Goal: Find specific page/section: Find specific page/section

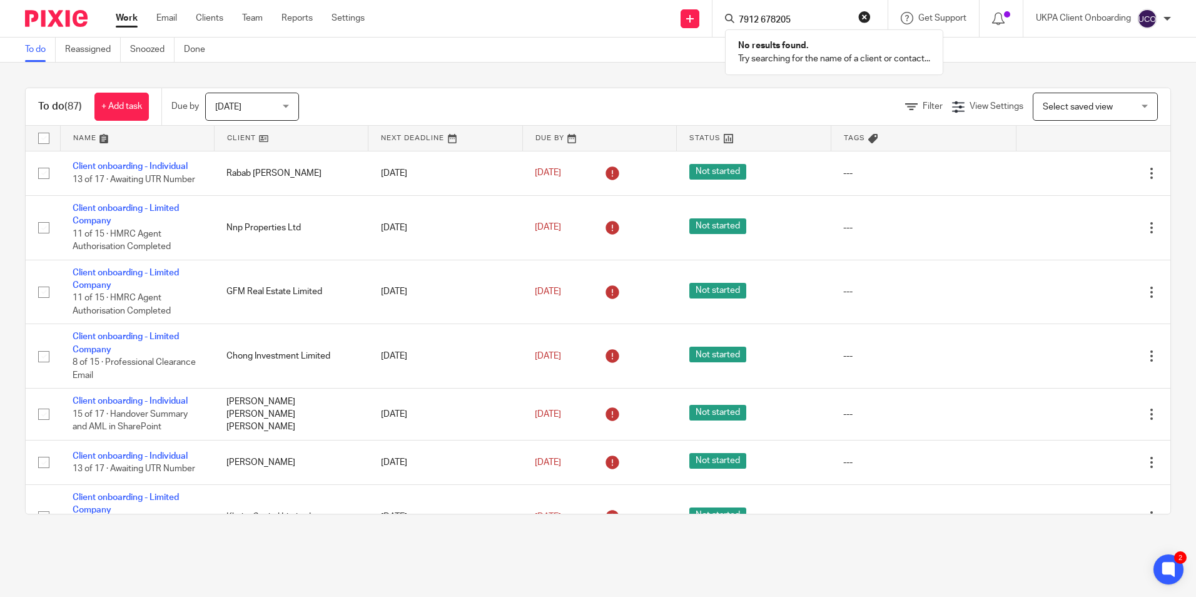
click at [762, 18] on input "7912 678205" at bounding box center [794, 20] width 113 height 11
type input "7912678205"
click at [808, 49] on link at bounding box center [869, 58] width 268 height 39
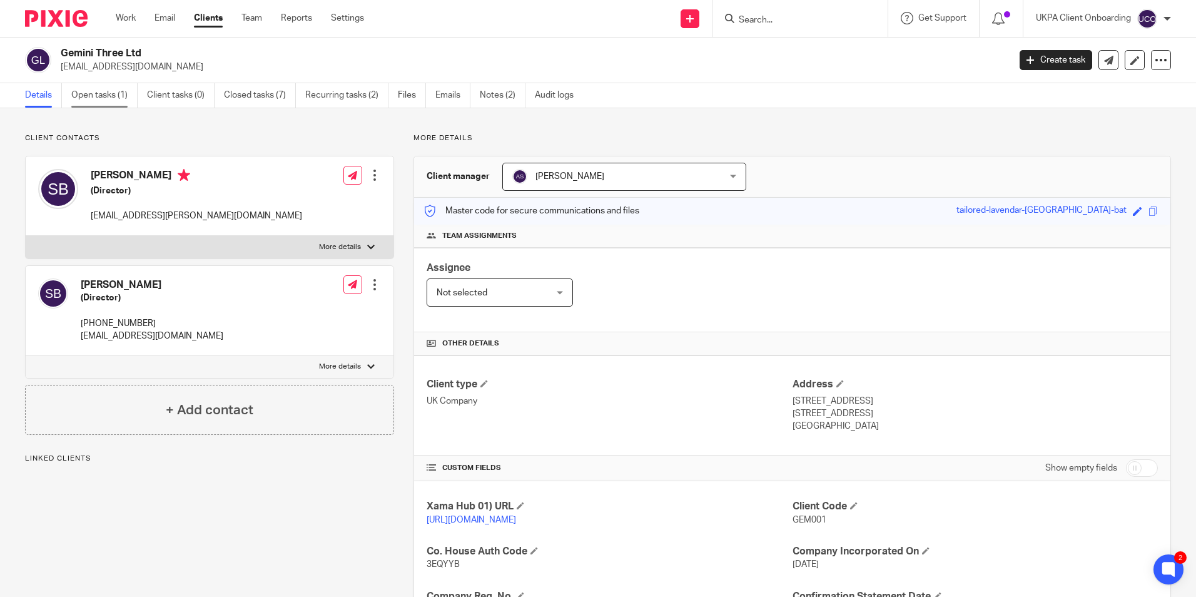
click at [105, 86] on link "Open tasks (1)" at bounding box center [104, 95] width 66 height 24
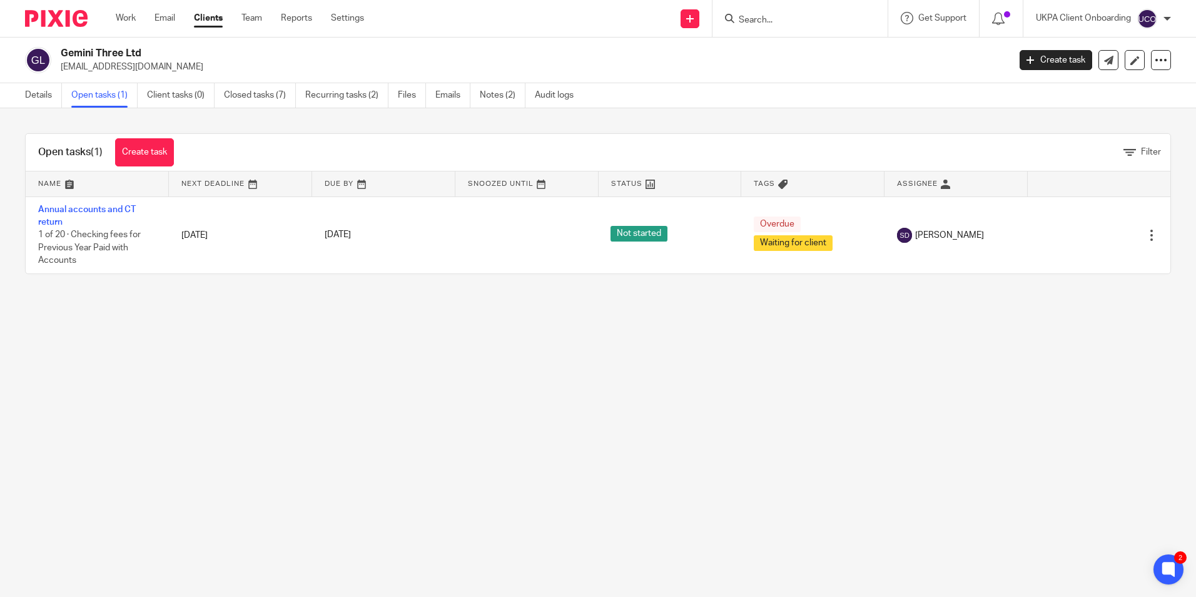
click at [761, 21] on input "Search" at bounding box center [794, 20] width 113 height 11
paste input "1604 908520"
click at [763, 17] on input "1604 908520" at bounding box center [794, 20] width 113 height 11
type input "1604908520"
drag, startPoint x: 988, startPoint y: 113, endPoint x: 1008, endPoint y: 132, distance: 27.9
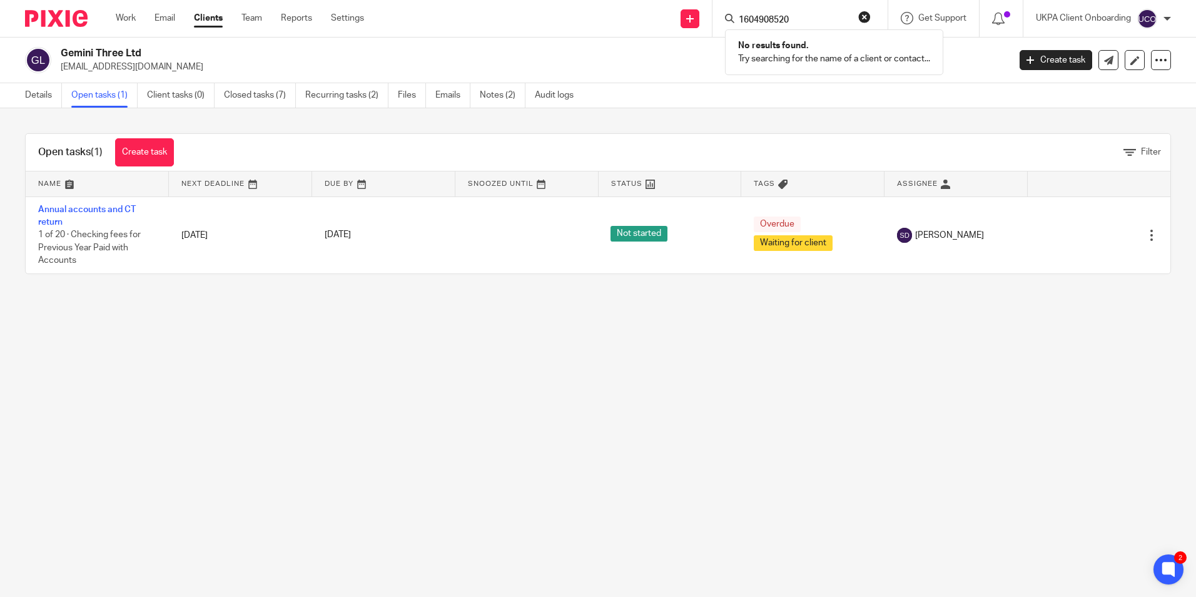
click at [988, 113] on div "Open tasks (1) Create task Filter Name Next Deadline Due By Snoozed Until Statu…" at bounding box center [598, 203] width 1196 height 191
